Goal: Entertainment & Leisure: Consume media (video, audio)

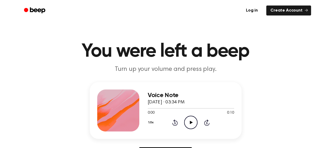
click at [189, 122] on icon "Play Audio" at bounding box center [190, 122] width 13 height 13
click at [188, 125] on icon "Play Audio" at bounding box center [190, 122] width 13 height 13
click at [192, 122] on icon at bounding box center [191, 122] width 3 height 3
click at [190, 119] on icon "Play Audio" at bounding box center [190, 122] width 13 height 13
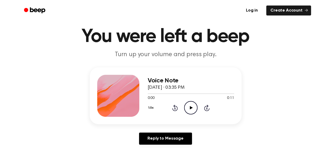
click at [192, 107] on icon "Play Audio" at bounding box center [190, 107] width 13 height 13
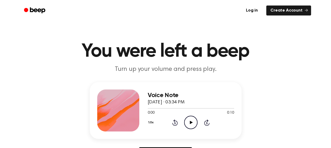
click at [185, 118] on icon "Play Audio" at bounding box center [190, 122] width 13 height 13
click at [192, 118] on icon "Play Audio" at bounding box center [190, 122] width 13 height 13
click at [192, 118] on icon "Pause Audio" at bounding box center [190, 122] width 13 height 13
click at [192, 118] on icon "Play Audio" at bounding box center [190, 122] width 13 height 13
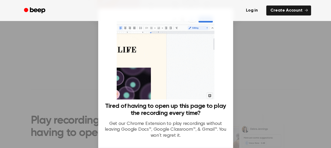
scroll to position [43, 0]
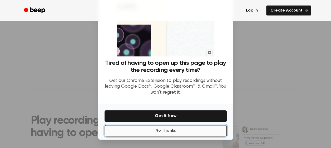
click at [143, 130] on button "No Thanks" at bounding box center [165, 131] width 122 height 12
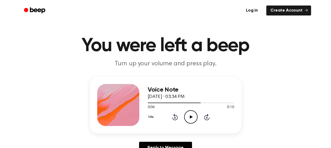
scroll to position [5, 0]
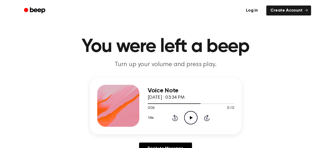
click at [192, 120] on icon "Play Audio" at bounding box center [190, 117] width 13 height 13
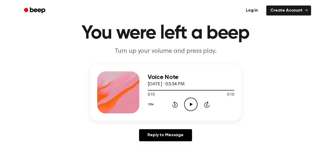
click at [189, 105] on icon "Play Audio" at bounding box center [190, 104] width 13 height 13
click at [189, 105] on icon at bounding box center [190, 104] width 2 height 3
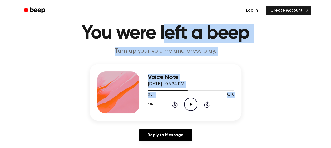
scroll to position [0, 0]
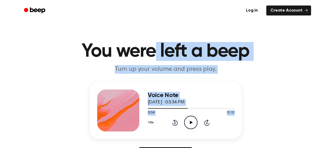
drag, startPoint x: 189, startPoint y: 105, endPoint x: 150, endPoint y: -27, distance: 137.8
